Goal: Task Accomplishment & Management: Use online tool/utility

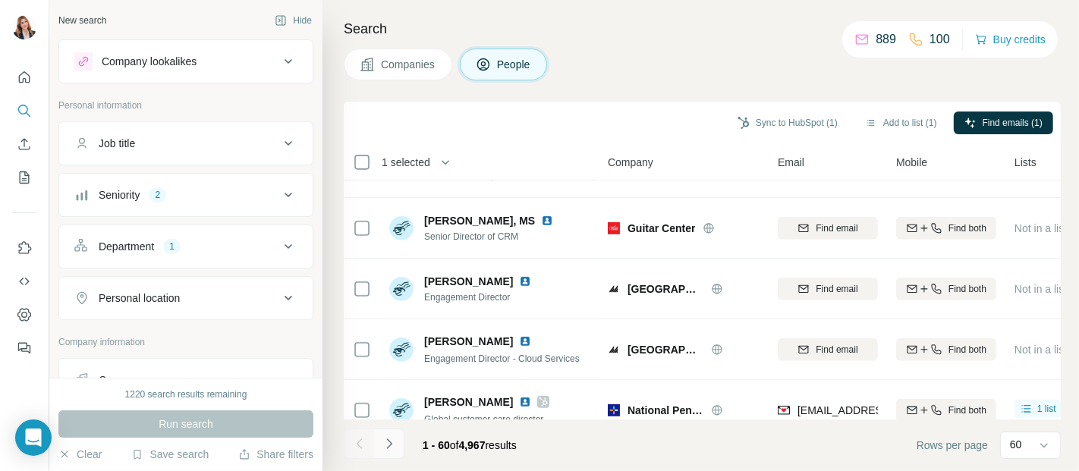
click at [393, 437] on icon "Navigate to next page" at bounding box center [389, 443] width 15 height 15
click at [393, 437] on div at bounding box center [389, 444] width 30 height 30
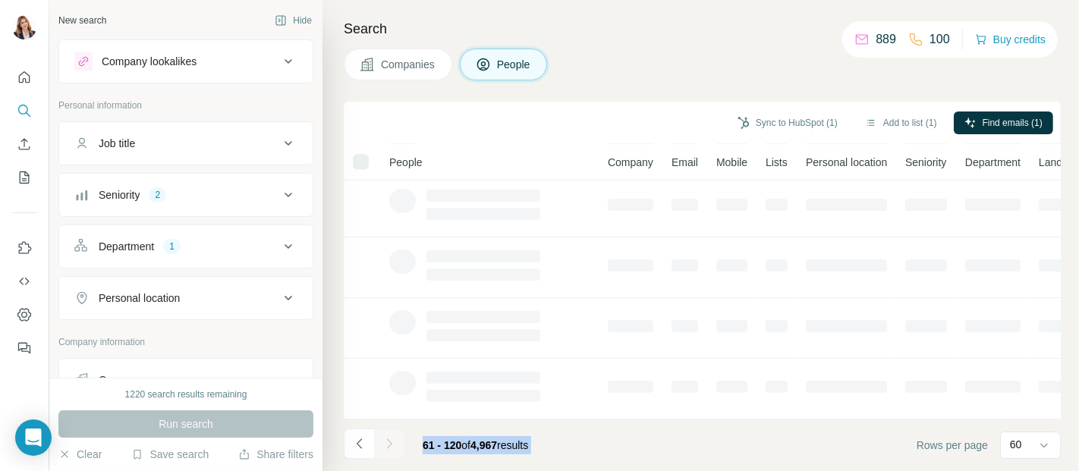
scroll to position [376, 0]
click at [393, 437] on div at bounding box center [389, 444] width 30 height 30
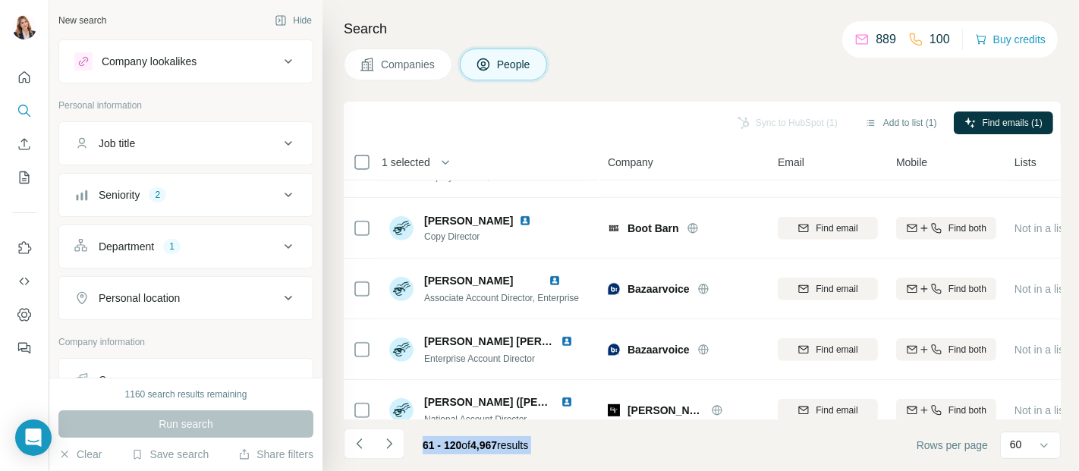
click at [392, 445] on icon "Navigate to next page" at bounding box center [389, 443] width 15 height 15
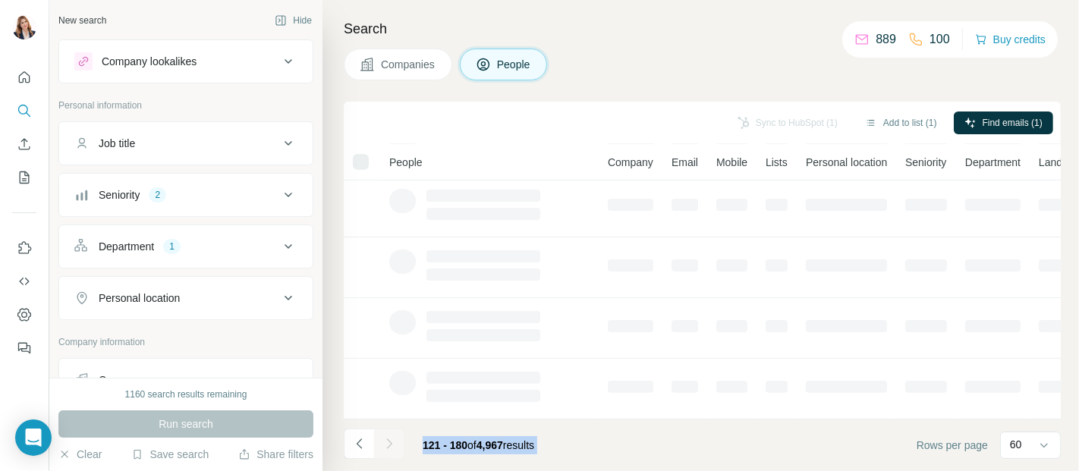
click at [392, 445] on div at bounding box center [389, 444] width 30 height 30
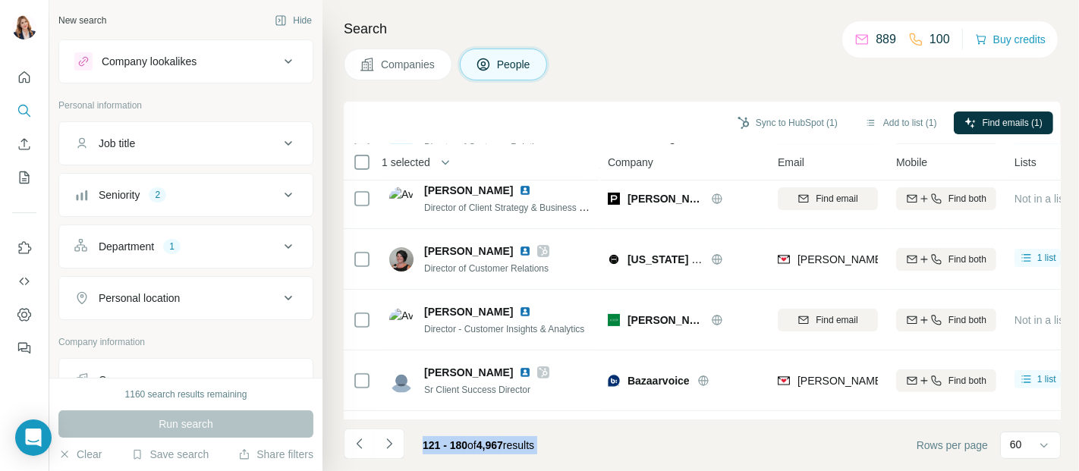
click at [392, 445] on icon "Navigate to next page" at bounding box center [389, 443] width 15 height 15
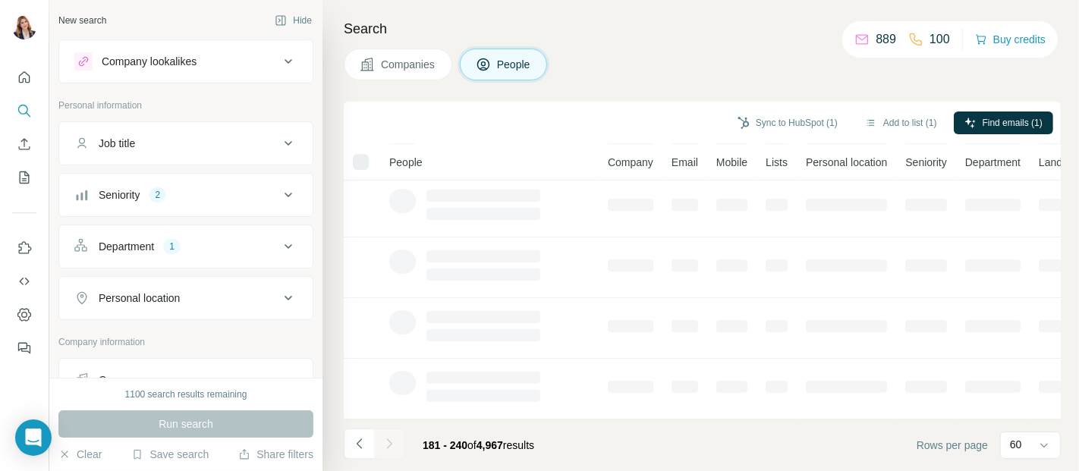
click at [392, 445] on div at bounding box center [389, 444] width 30 height 30
click at [392, 445] on icon "Navigate to next page" at bounding box center [389, 443] width 15 height 15
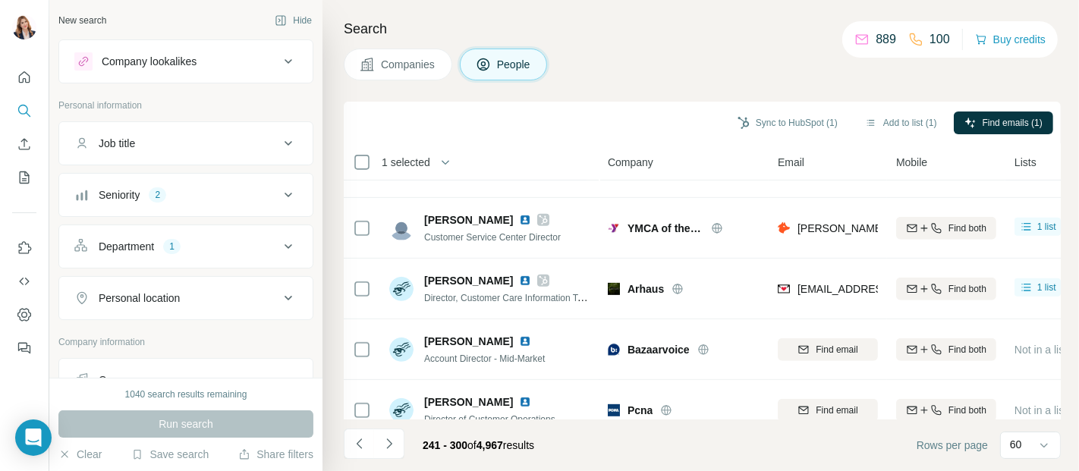
click at [392, 445] on icon "Navigate to next page" at bounding box center [389, 443] width 15 height 15
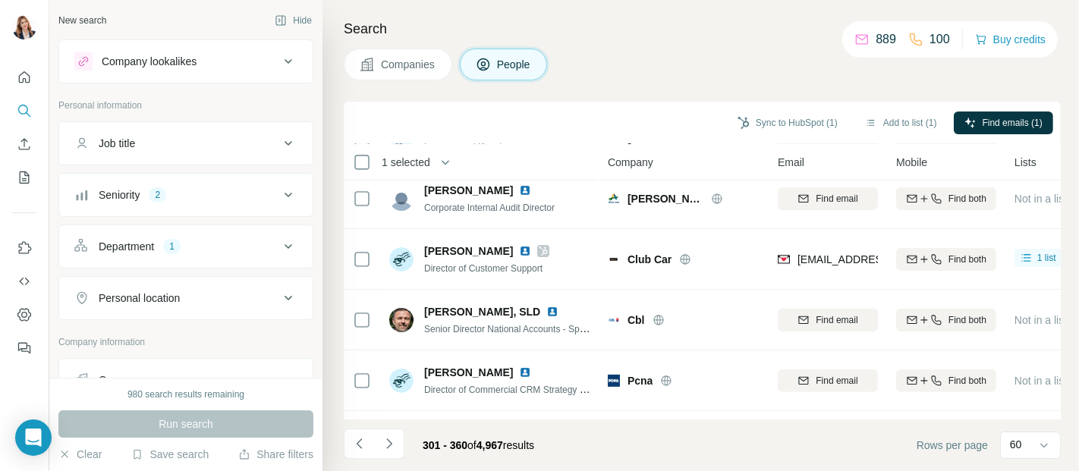
scroll to position [590, 0]
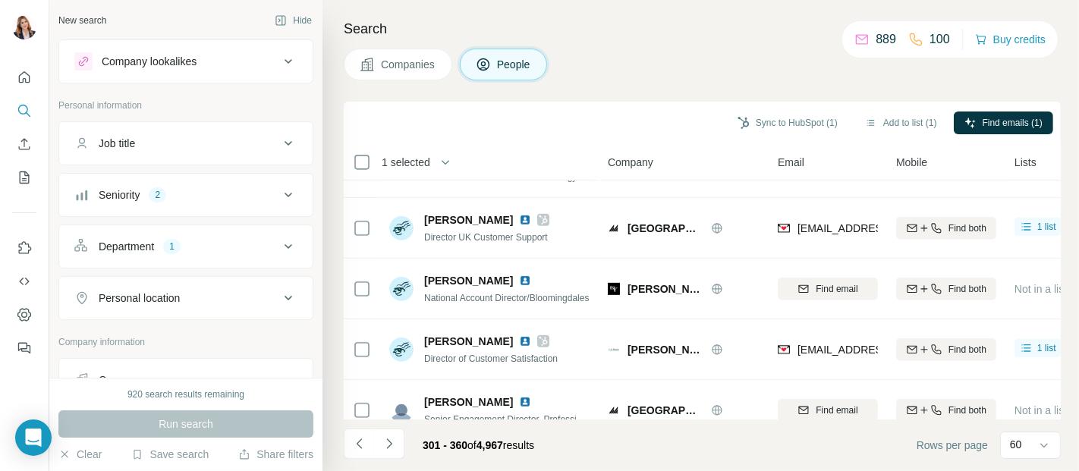
click at [392, 445] on icon "Navigate to next page" at bounding box center [389, 443] width 15 height 15
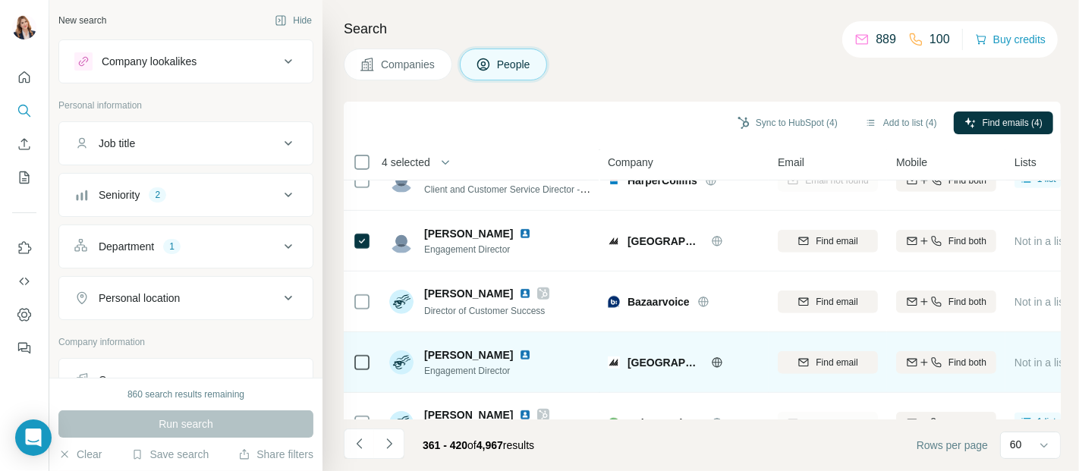
scroll to position [843, 0]
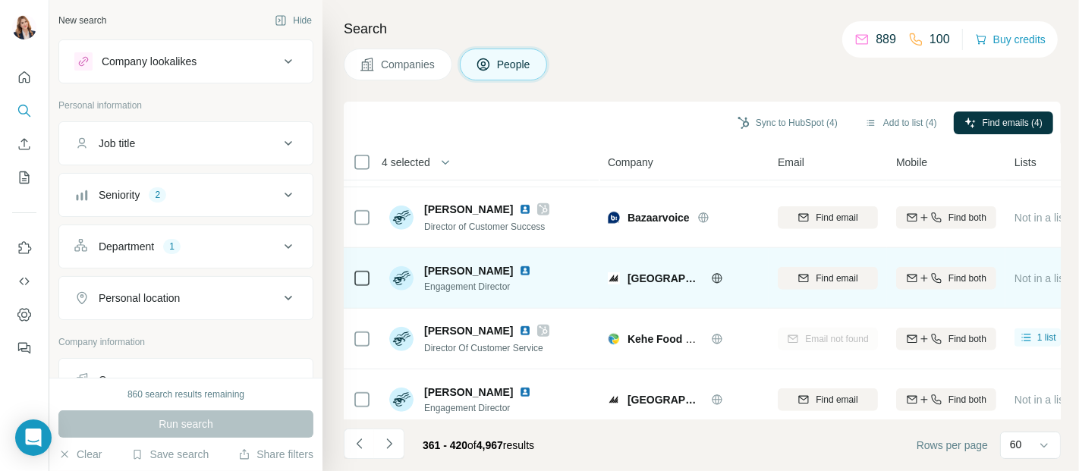
click at [357, 289] on div at bounding box center [362, 278] width 18 height 42
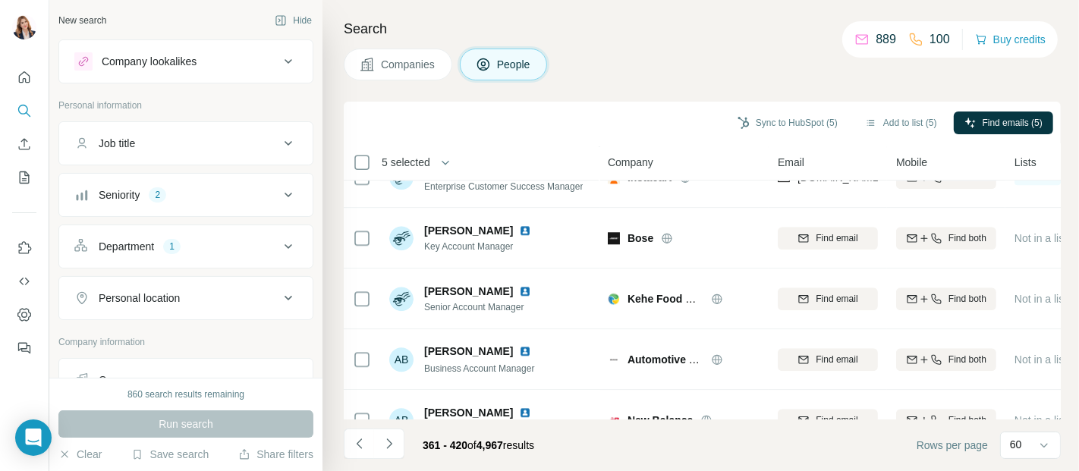
scroll to position [3411, 0]
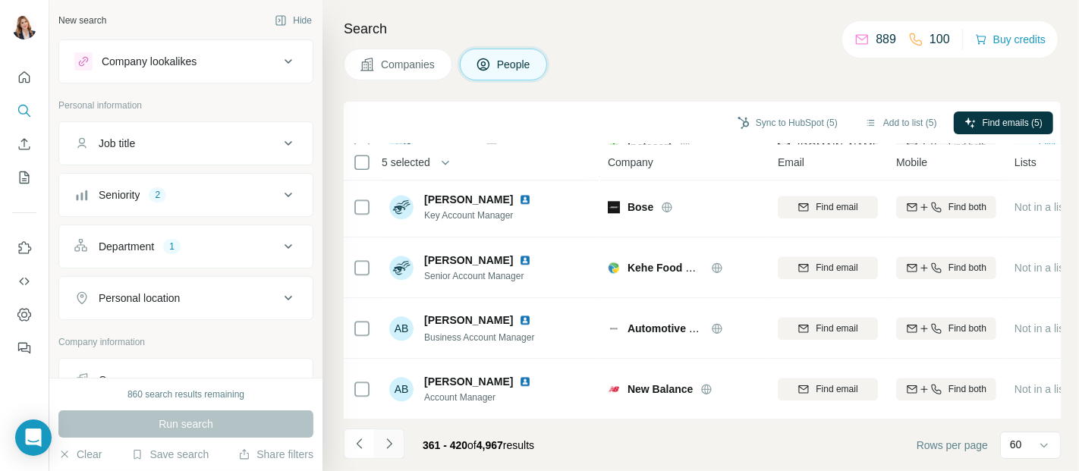
click at [388, 441] on icon "Navigate to next page" at bounding box center [388, 444] width 5 height 10
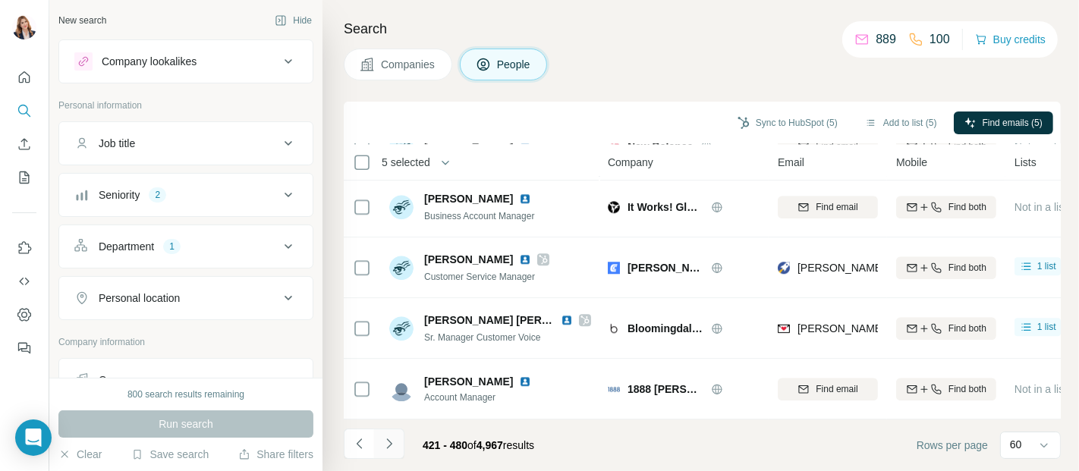
click at [391, 442] on icon "Navigate to next page" at bounding box center [389, 443] width 15 height 15
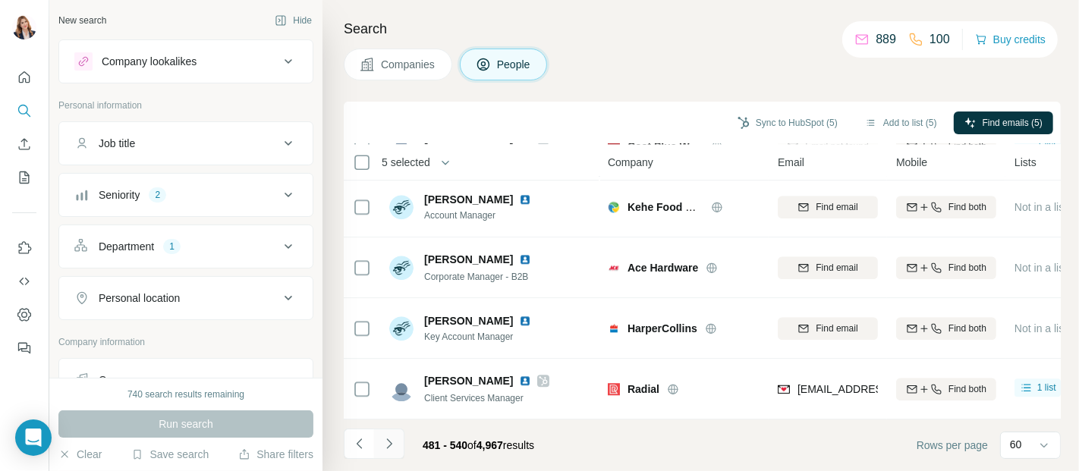
click at [388, 442] on icon "Navigate to next page" at bounding box center [388, 444] width 5 height 10
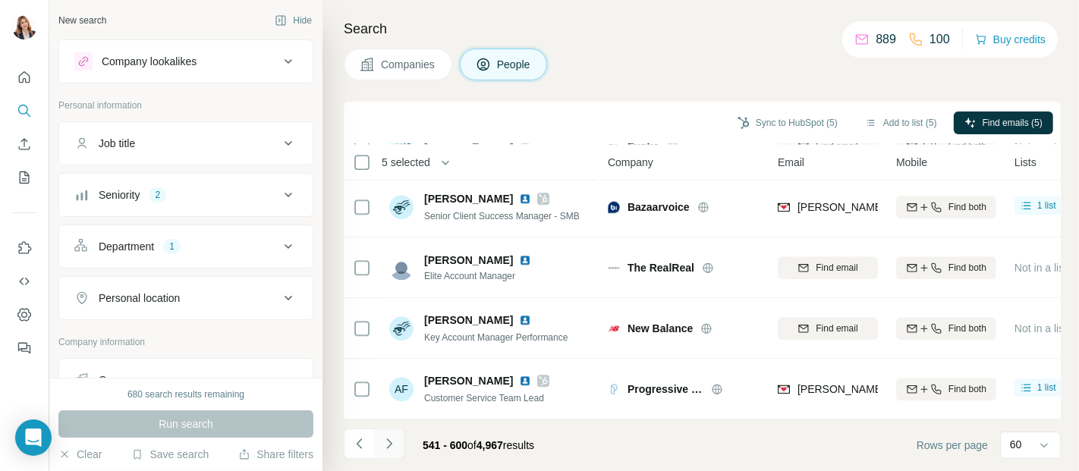
click at [392, 439] on icon "Navigate to next page" at bounding box center [389, 443] width 15 height 15
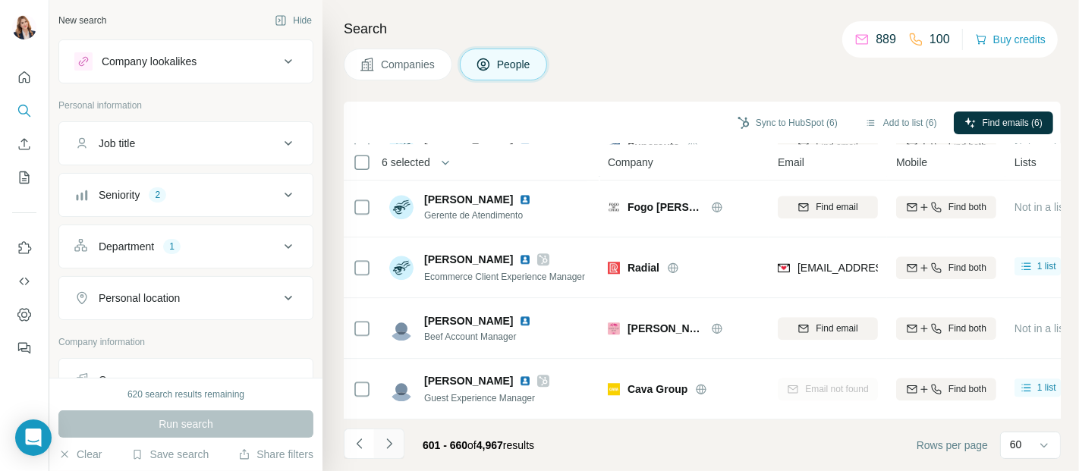
click at [383, 439] on icon "Navigate to next page" at bounding box center [389, 443] width 15 height 15
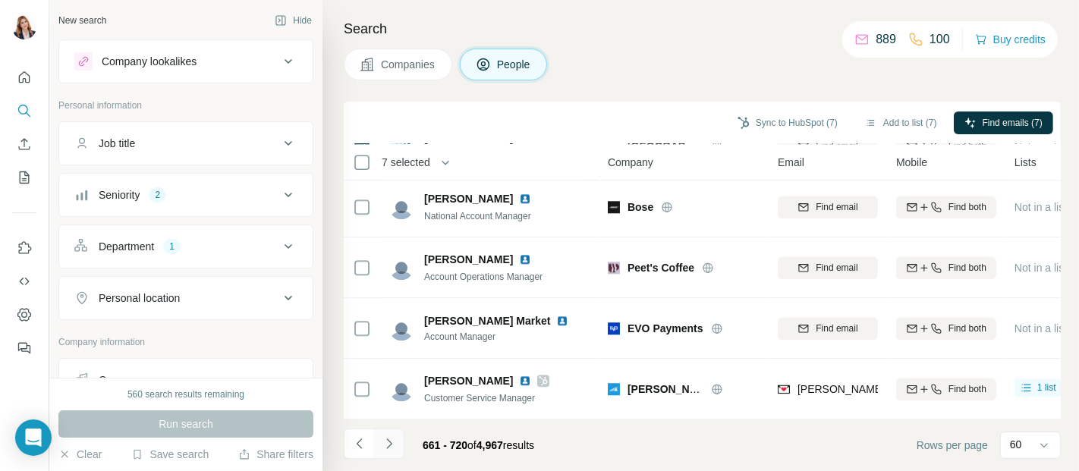
click at [385, 442] on icon "Navigate to next page" at bounding box center [389, 443] width 15 height 15
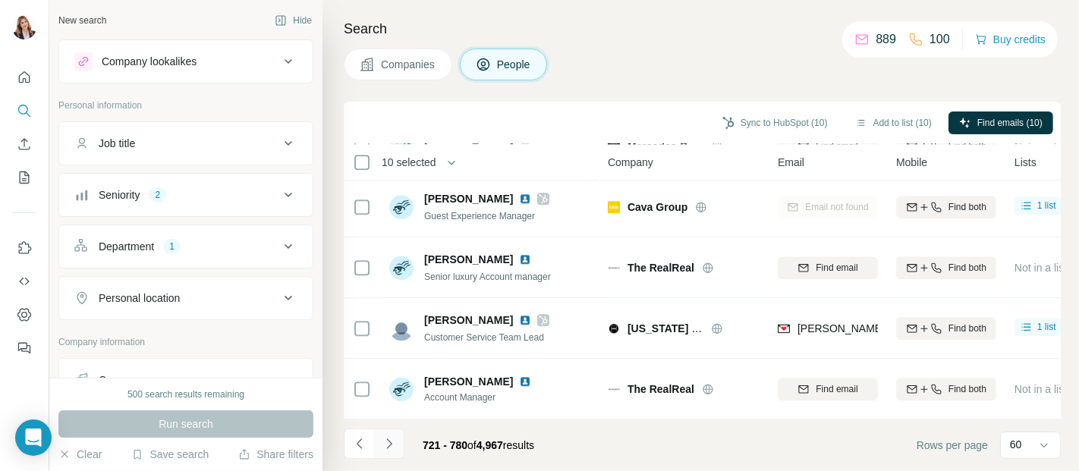
click at [387, 439] on icon "Navigate to next page" at bounding box center [388, 444] width 5 height 10
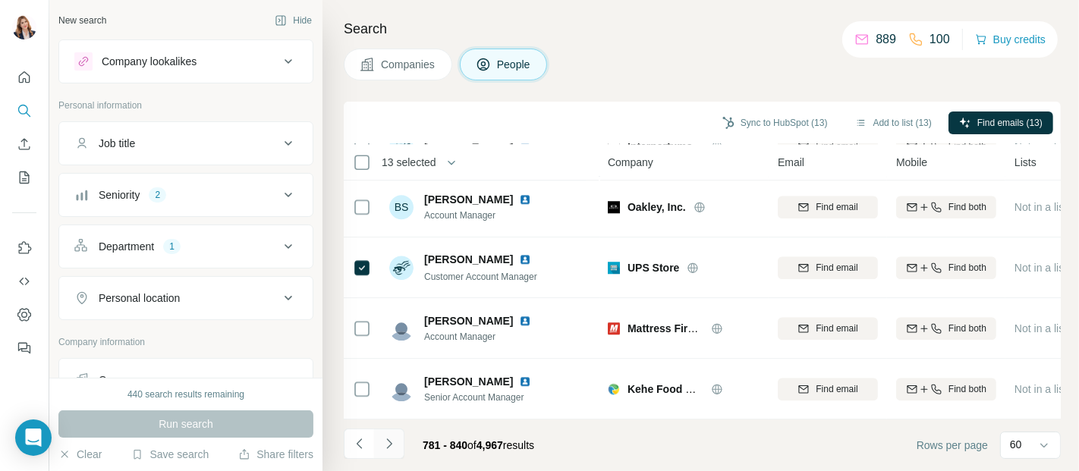
click at [389, 439] on icon "Navigate to next page" at bounding box center [389, 443] width 15 height 15
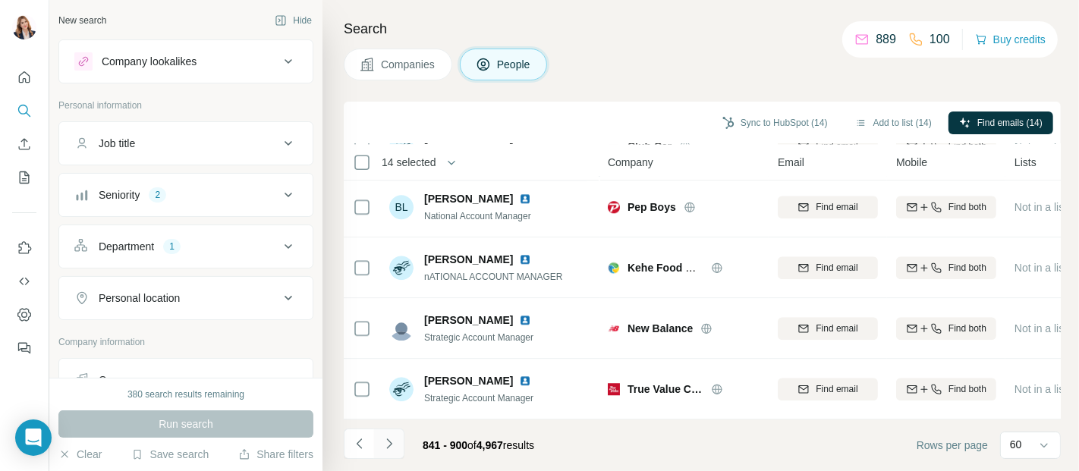
click at [385, 445] on icon "Navigate to next page" at bounding box center [389, 443] width 15 height 15
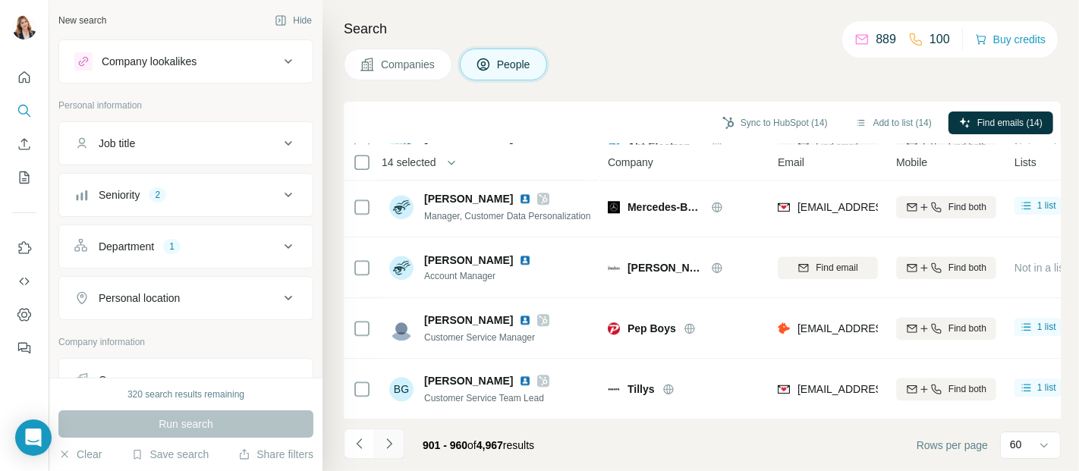
click at [388, 442] on icon "Navigate to next page" at bounding box center [389, 443] width 15 height 15
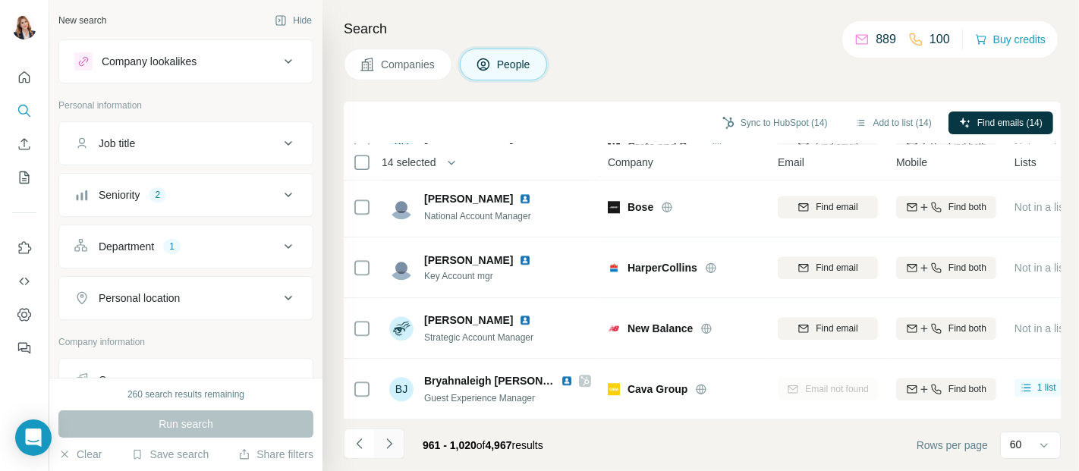
click at [390, 447] on icon "Navigate to next page" at bounding box center [389, 443] width 15 height 15
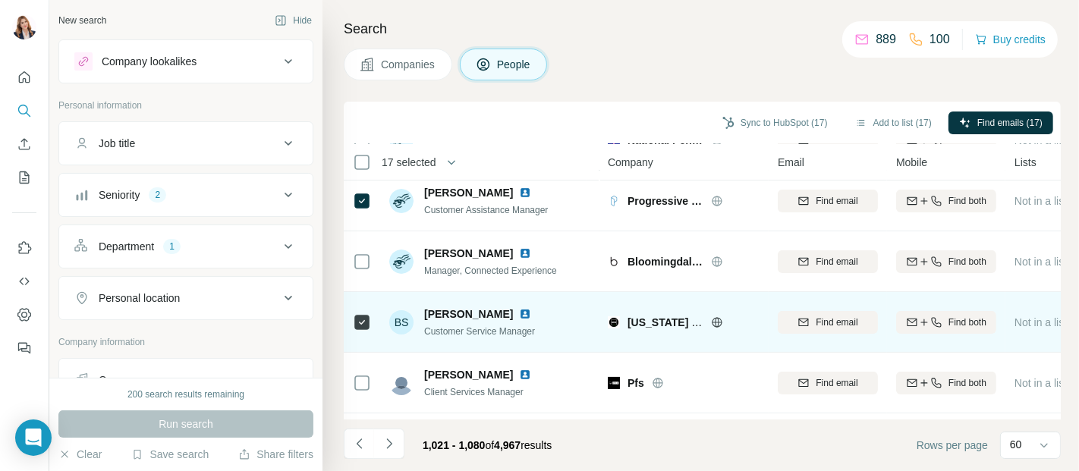
scroll to position [337, 0]
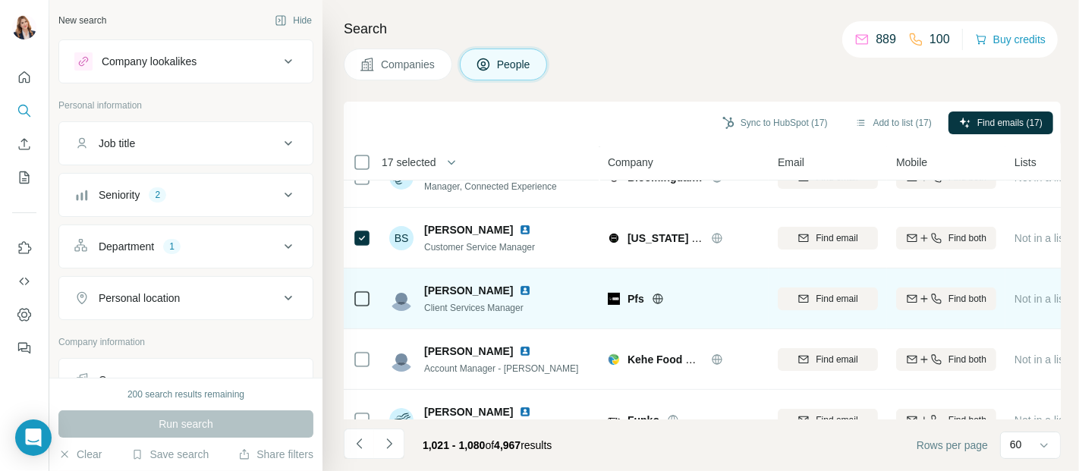
click at [371, 303] on td at bounding box center [362, 299] width 36 height 61
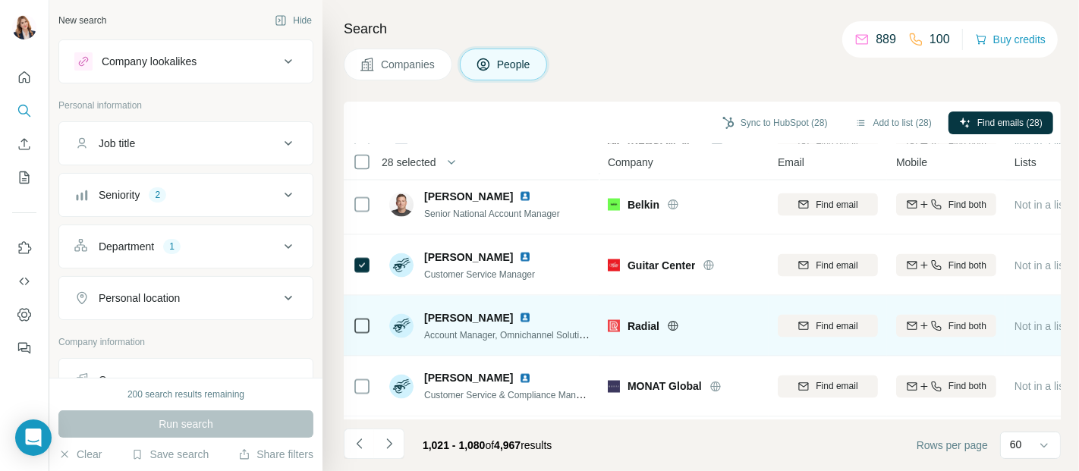
scroll to position [2276, 0]
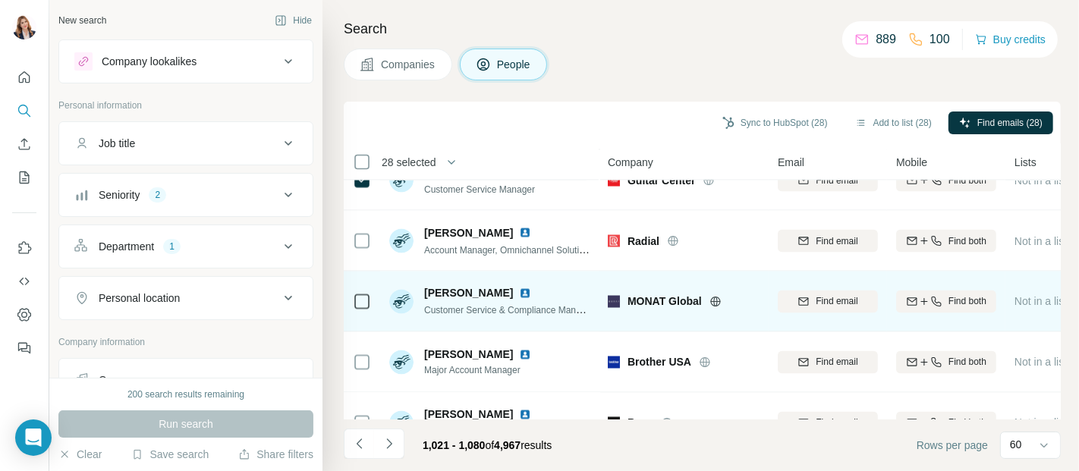
click at [370, 308] on icon at bounding box center [362, 302] width 18 height 18
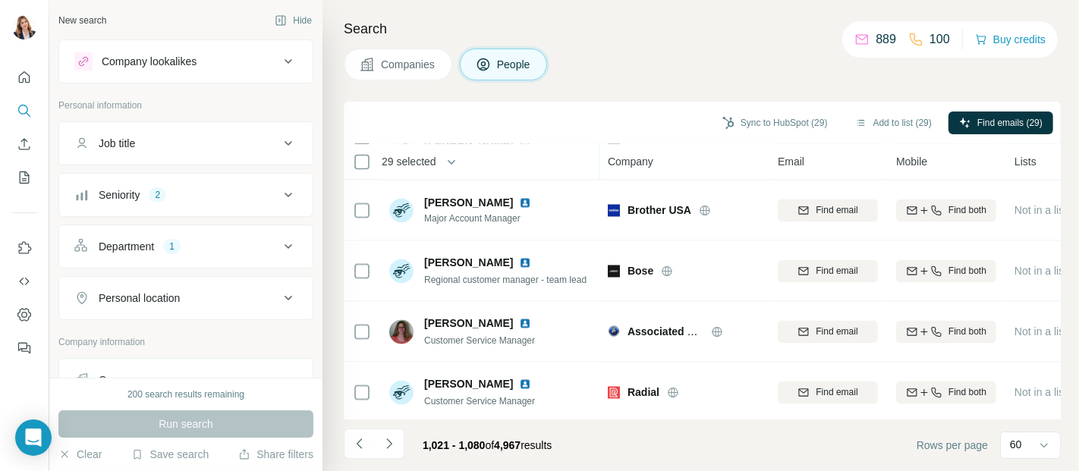
scroll to position [2445, 0]
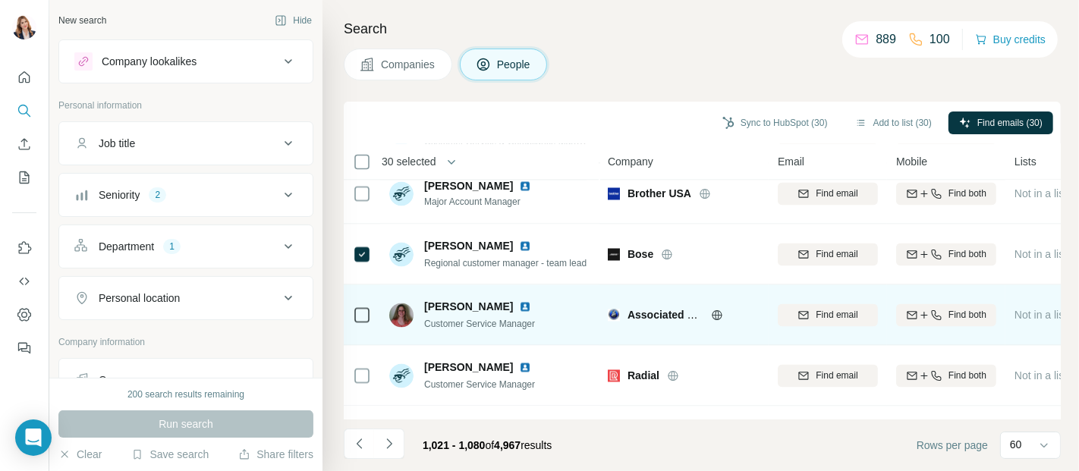
click at [351, 316] on td at bounding box center [362, 315] width 36 height 61
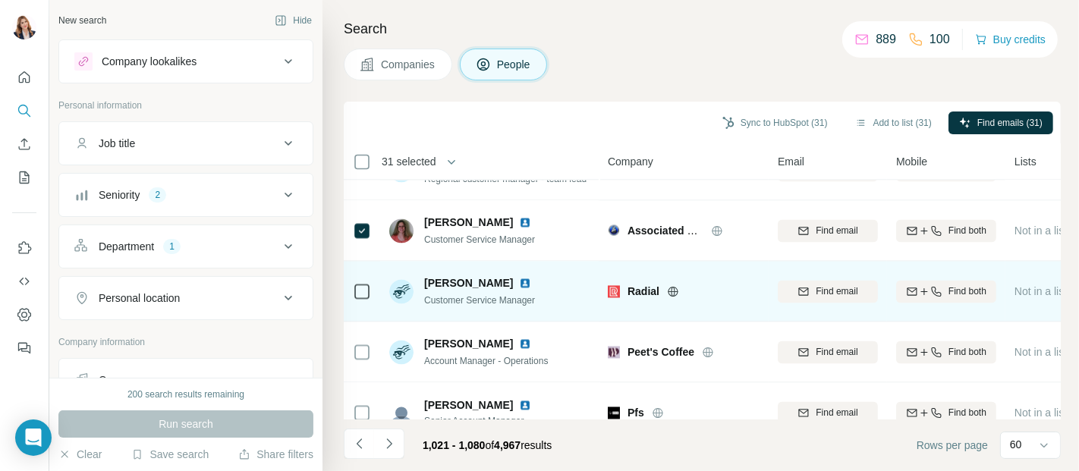
click at [364, 300] on div at bounding box center [362, 292] width 18 height 42
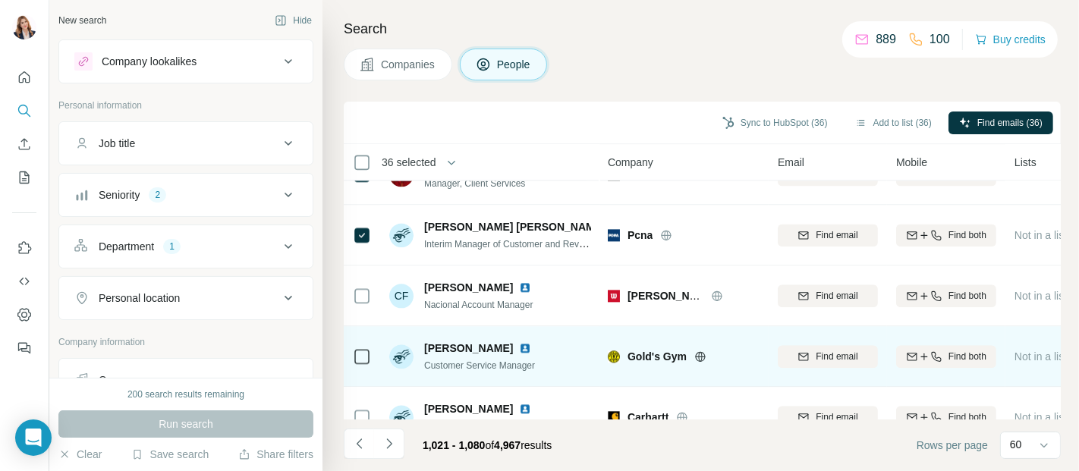
scroll to position [3035, 0]
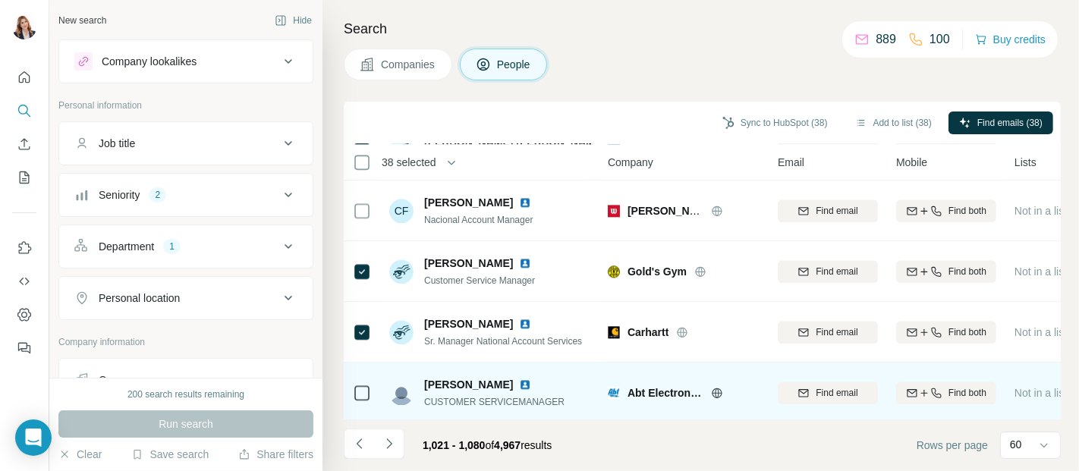
click at [354, 404] on div at bounding box center [362, 393] width 18 height 42
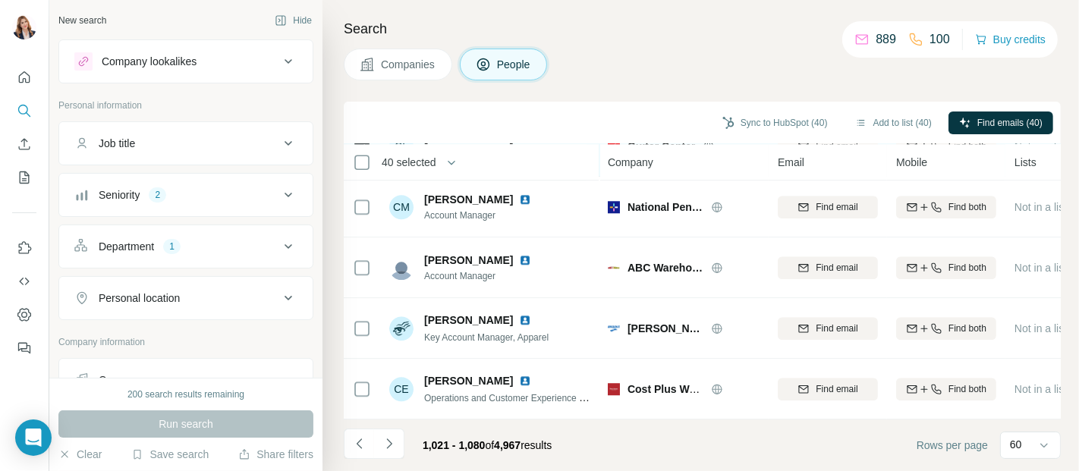
scroll to position [3411, 0]
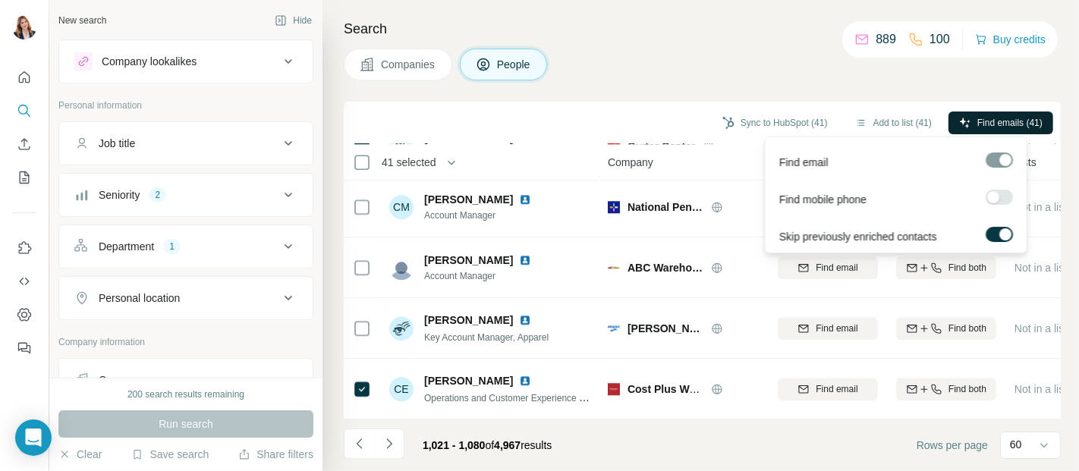
click at [991, 126] on span "Find emails (41)" at bounding box center [1009, 123] width 65 height 14
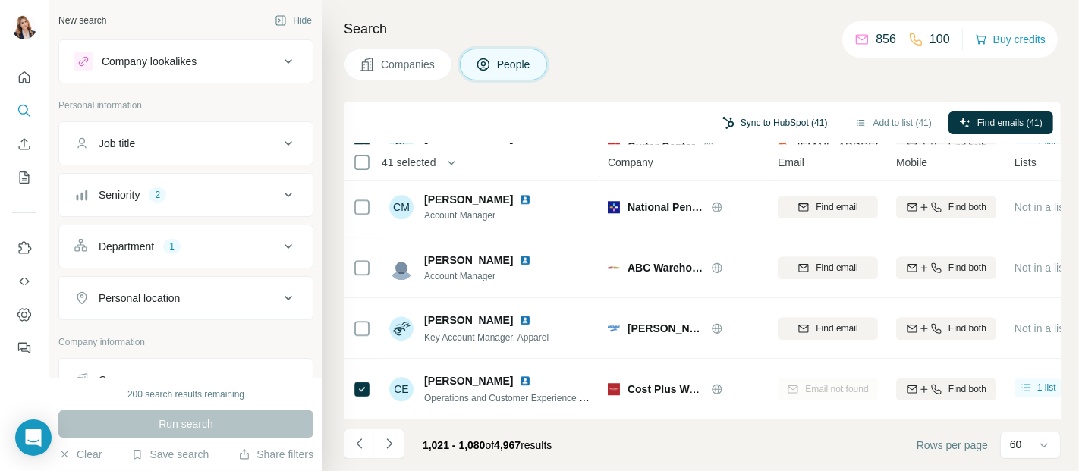
click at [788, 117] on button "Sync to HubSpot (41)" at bounding box center [775, 123] width 127 height 23
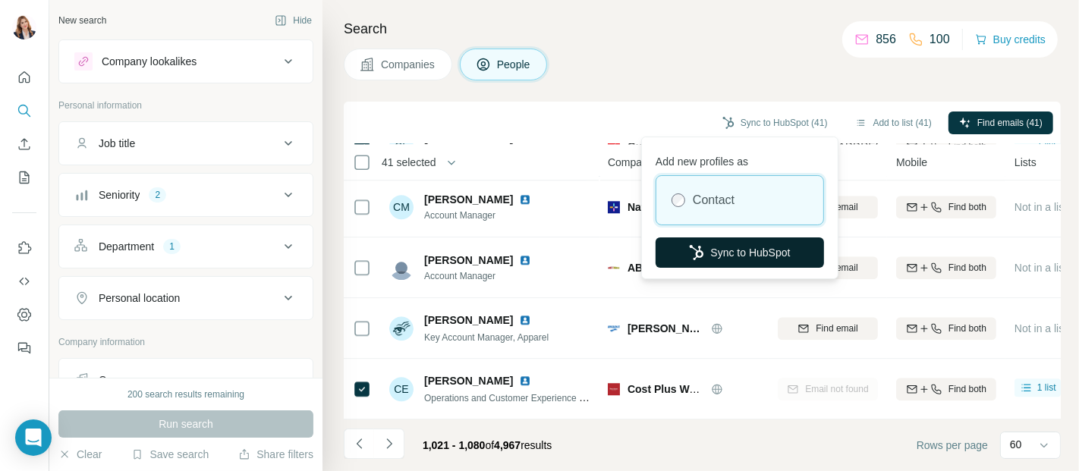
click at [722, 257] on button "Sync to HubSpot" at bounding box center [740, 252] width 168 height 30
